Goal: Information Seeking & Learning: Understand process/instructions

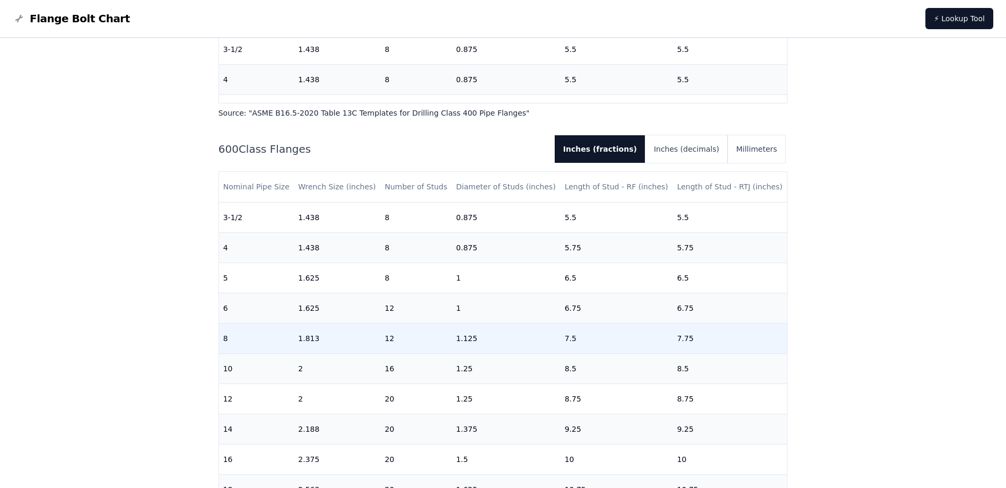
scroll to position [265, 0]
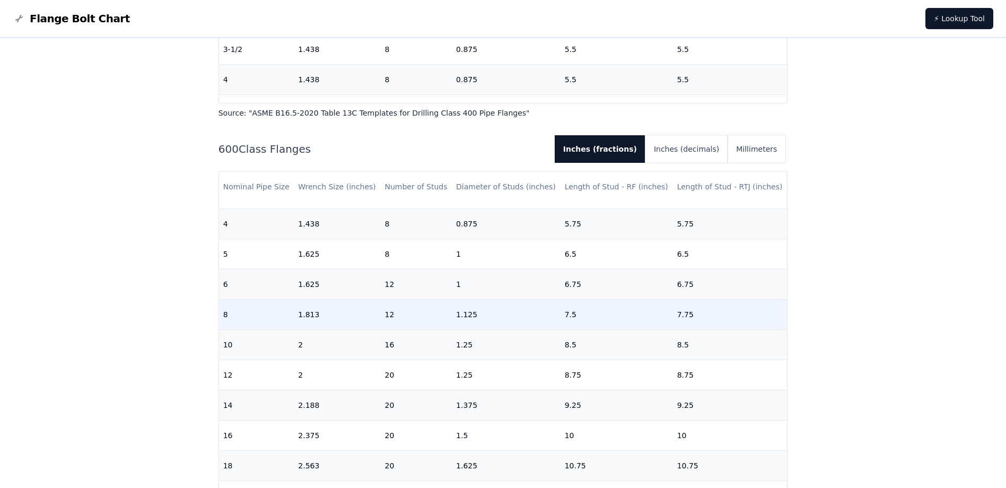
click at [478, 314] on td "1.125" at bounding box center [506, 315] width 109 height 30
click at [473, 317] on td "1.125" at bounding box center [506, 315] width 109 height 30
click at [473, 316] on td "1.125" at bounding box center [506, 315] width 109 height 30
drag, startPoint x: 473, startPoint y: 316, endPoint x: 530, endPoint y: 312, distance: 57.4
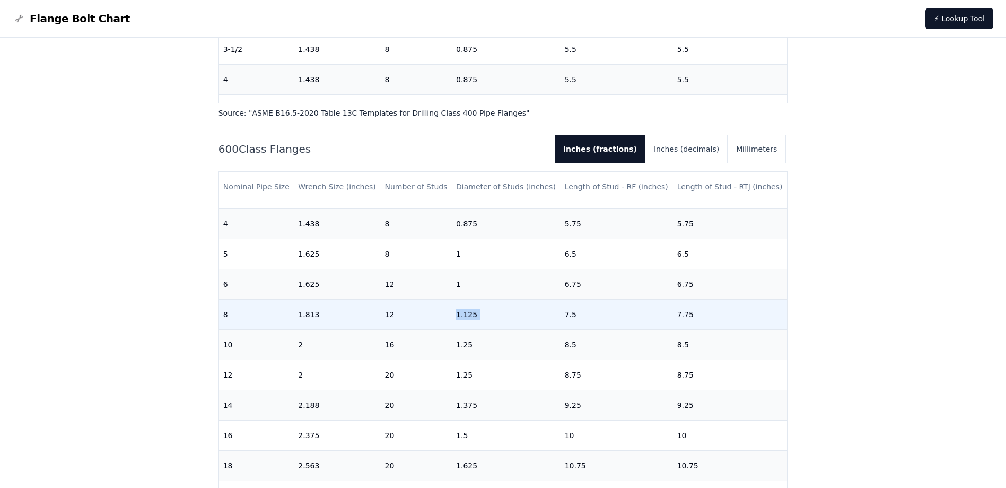
click at [529, 312] on td "1.125" at bounding box center [506, 315] width 109 height 30
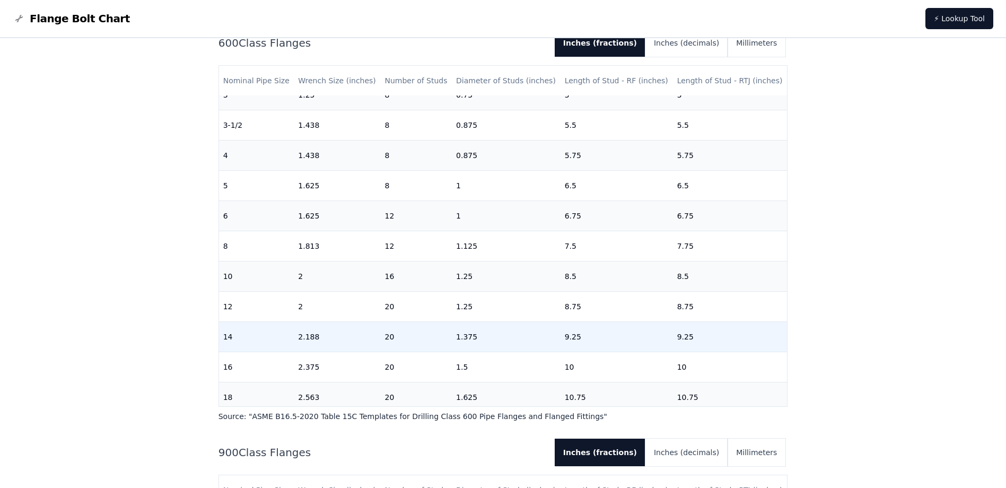
scroll to position [227, 0]
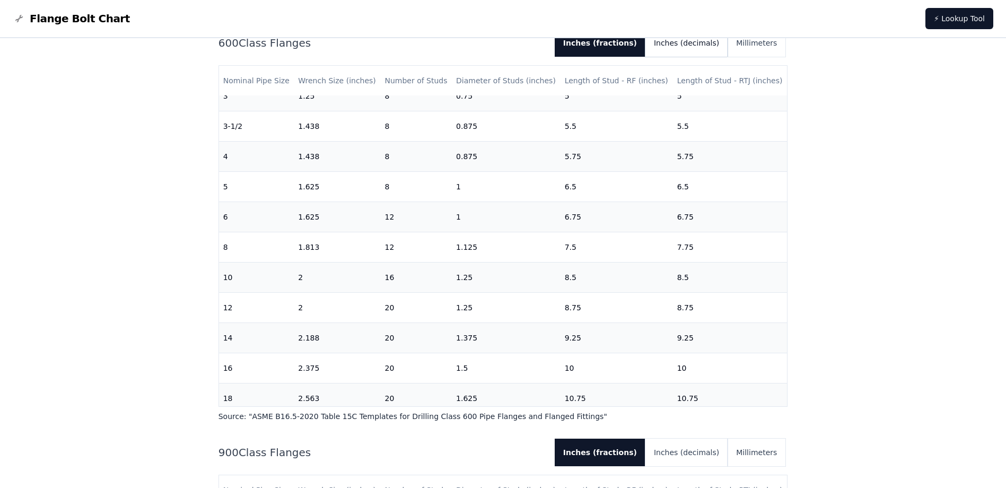
click at [674, 48] on button "Inches (decimals)" at bounding box center [687, 43] width 82 height 28
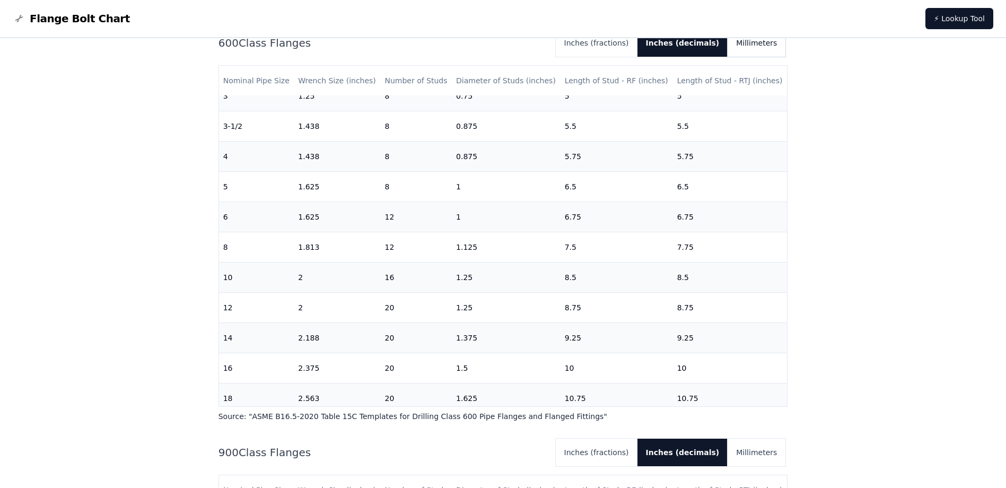
click at [764, 43] on button "Millimeters" at bounding box center [757, 43] width 58 height 28
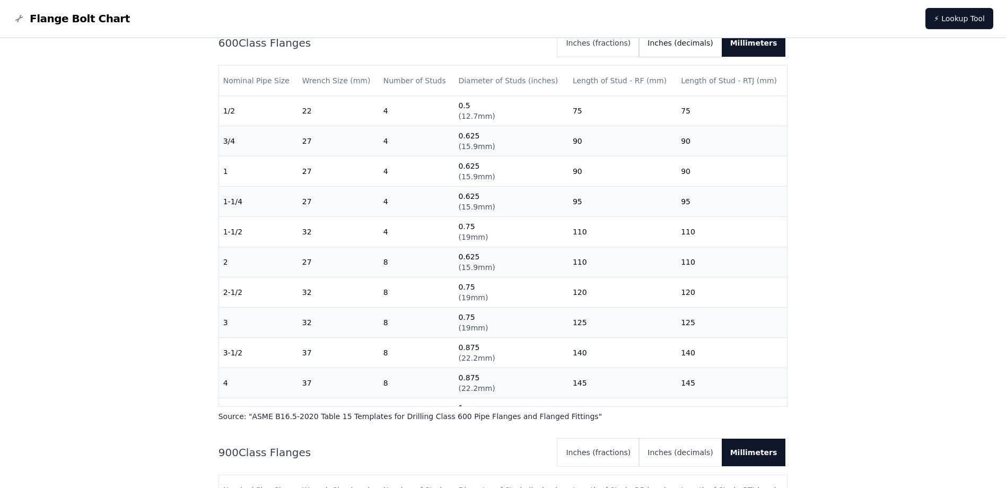
click at [680, 50] on button "Inches (decimals)" at bounding box center [680, 43] width 82 height 28
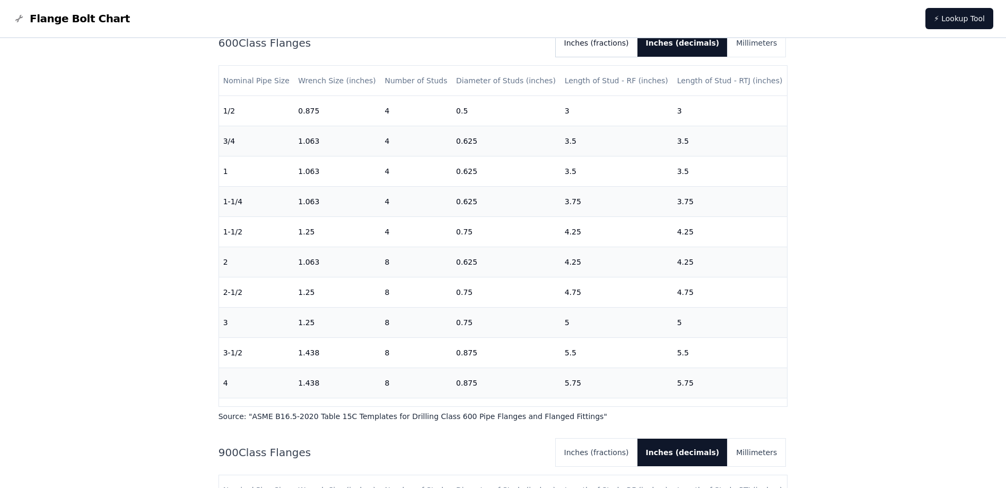
click at [638, 50] on button "Inches (fractions)" at bounding box center [597, 43] width 82 height 28
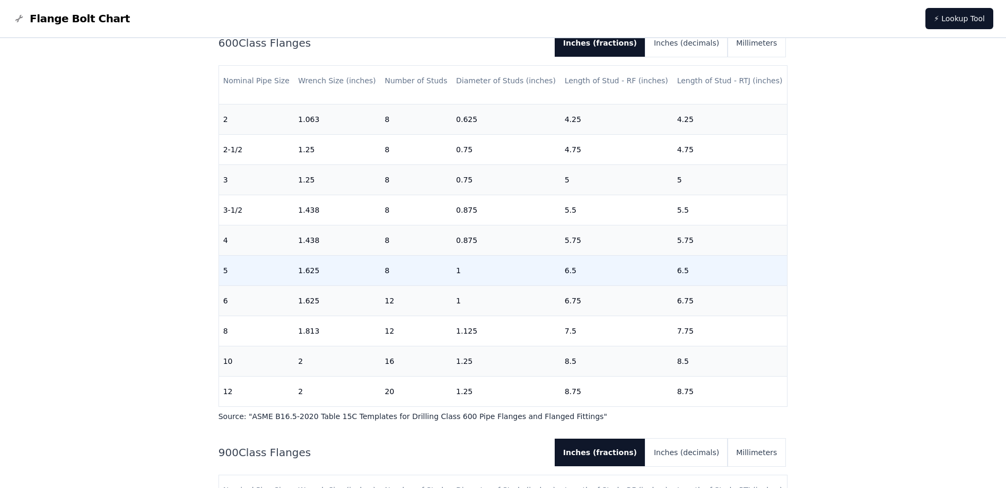
scroll to position [212, 0]
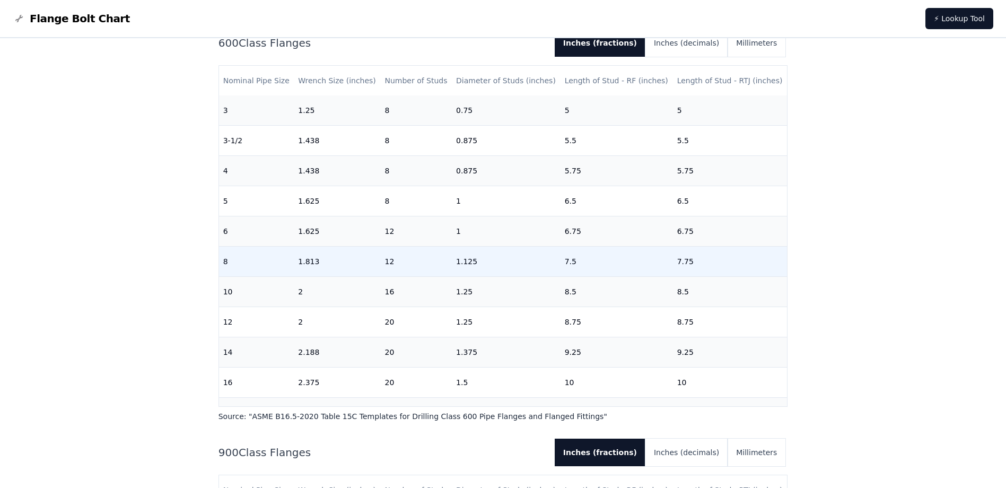
click at [497, 264] on td "1.125" at bounding box center [506, 262] width 109 height 30
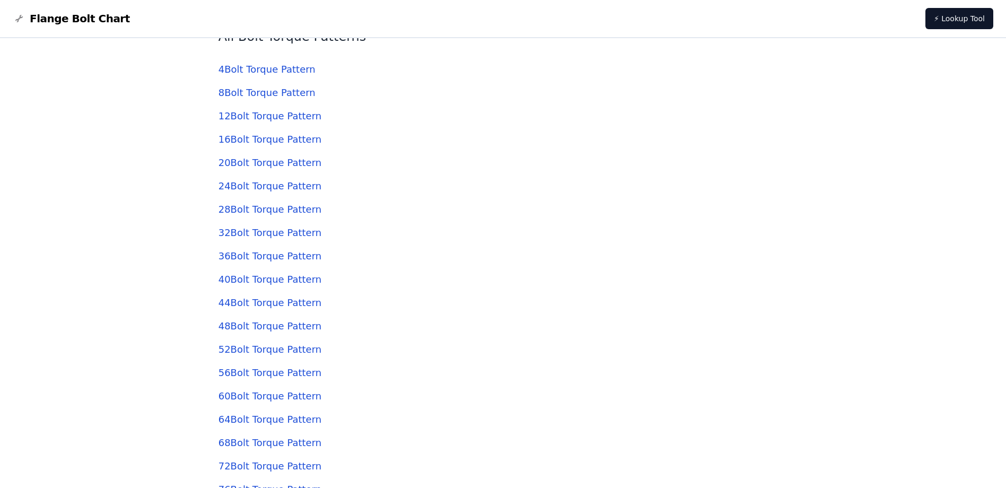
scroll to position [3183, 0]
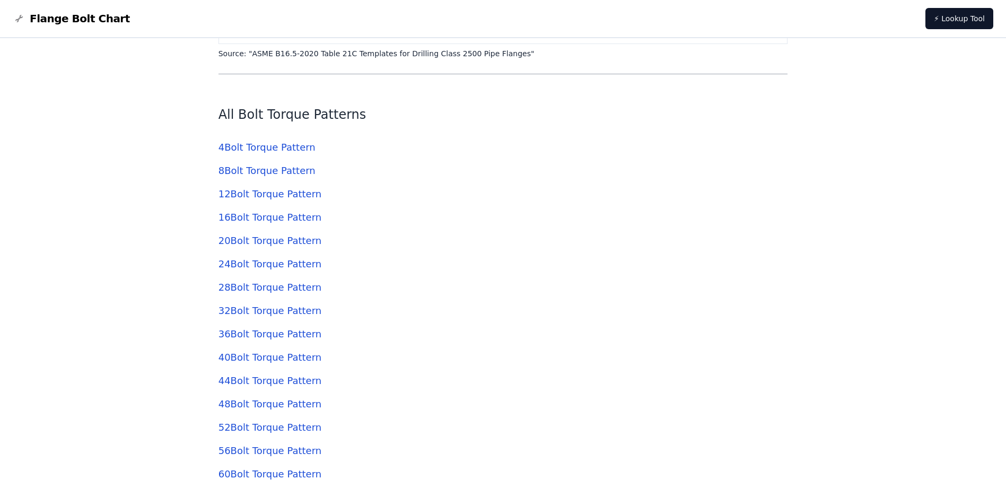
click at [271, 193] on link "12 Bolt Torque Pattern" at bounding box center [270, 193] width 103 height 11
